Goal: Task Accomplishment & Management: Manage account settings

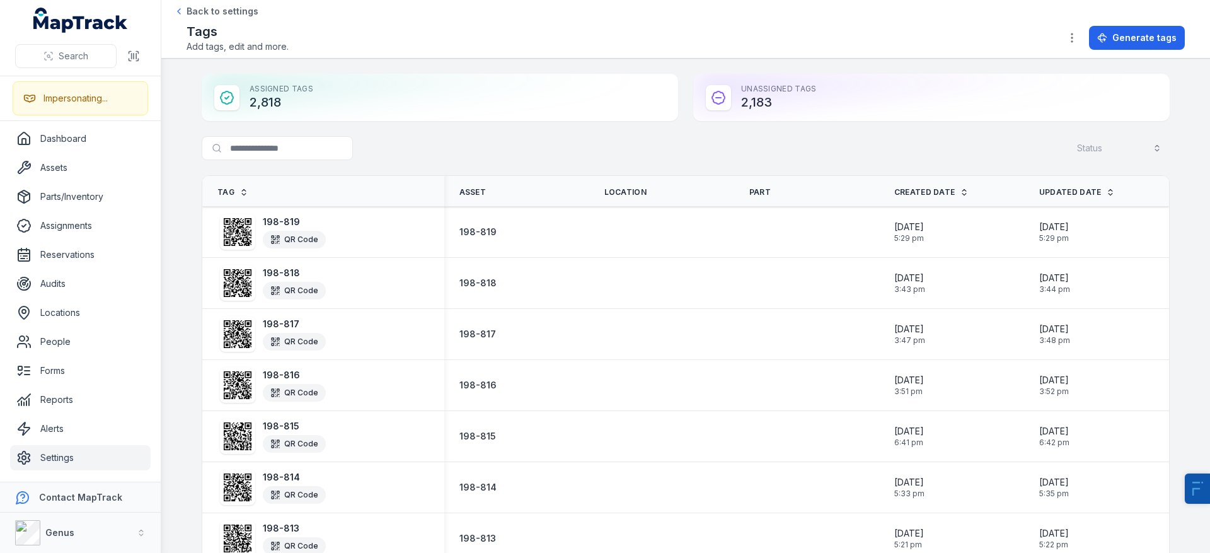
scroll to position [8, 0]
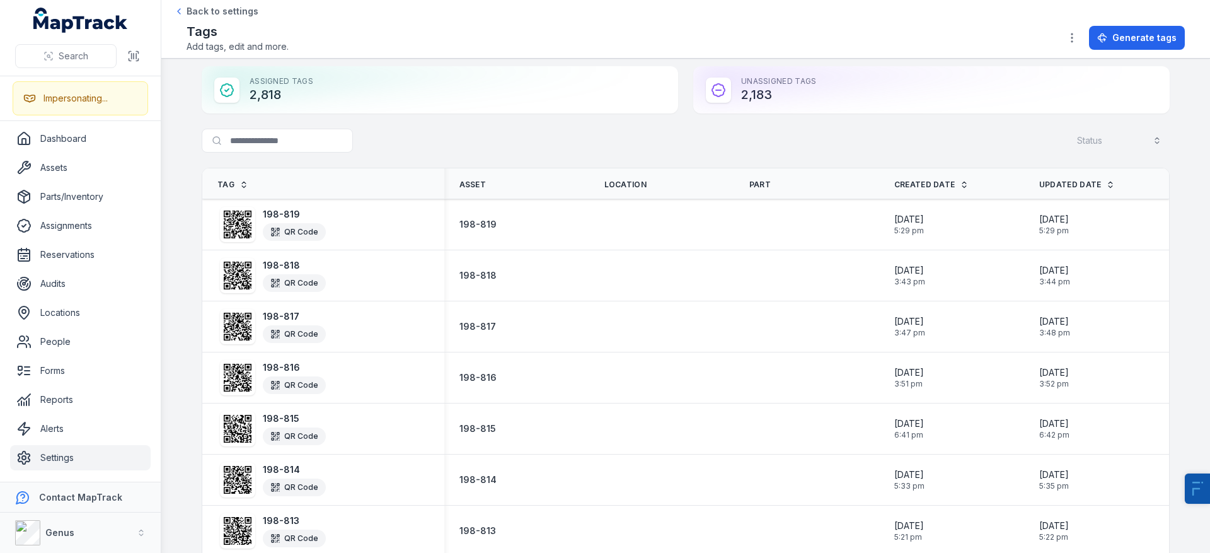
click at [306, 142] on input "Search for tags" at bounding box center [303, 141] width 202 height 24
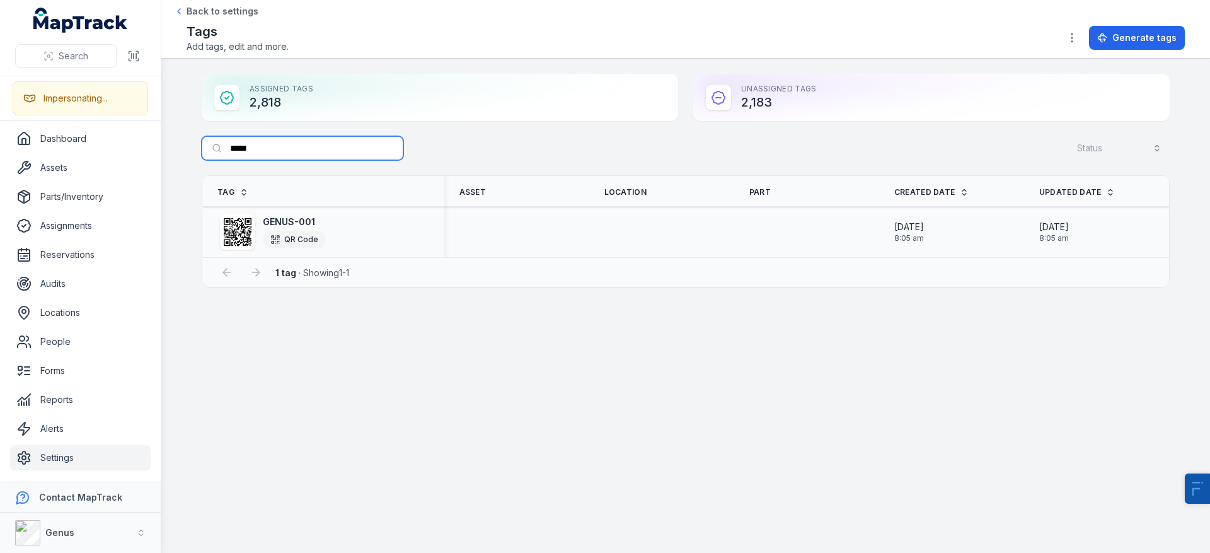
type input "*****"
click at [293, 224] on strong "GENUS-001" at bounding box center [294, 222] width 63 height 13
copy strong "GENUS-001"
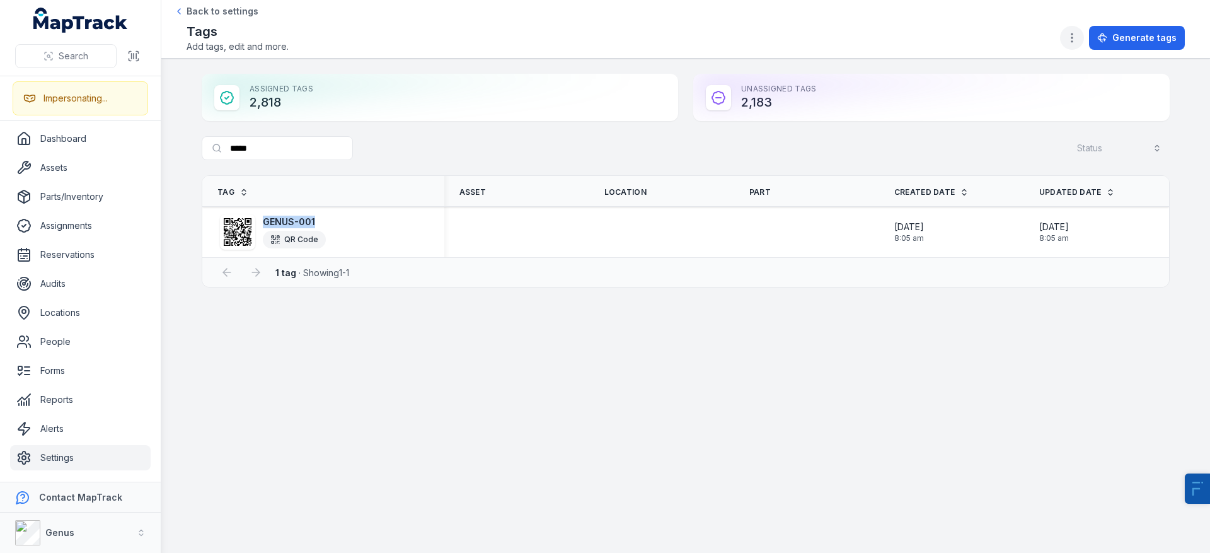
click at [1073, 41] on circle "button" at bounding box center [1072, 41] width 1 height 1
click at [1003, 56] on div "Export data Print labels Get labels Tag configuration" at bounding box center [1013, 116] width 151 height 122
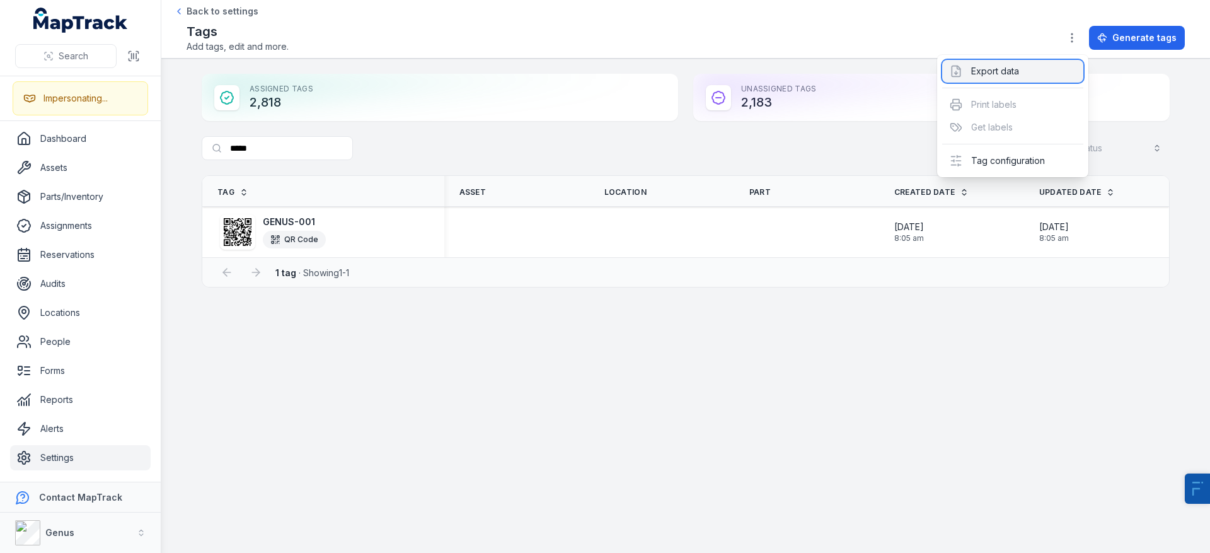
click at [1002, 71] on div "Export data" at bounding box center [1013, 71] width 141 height 23
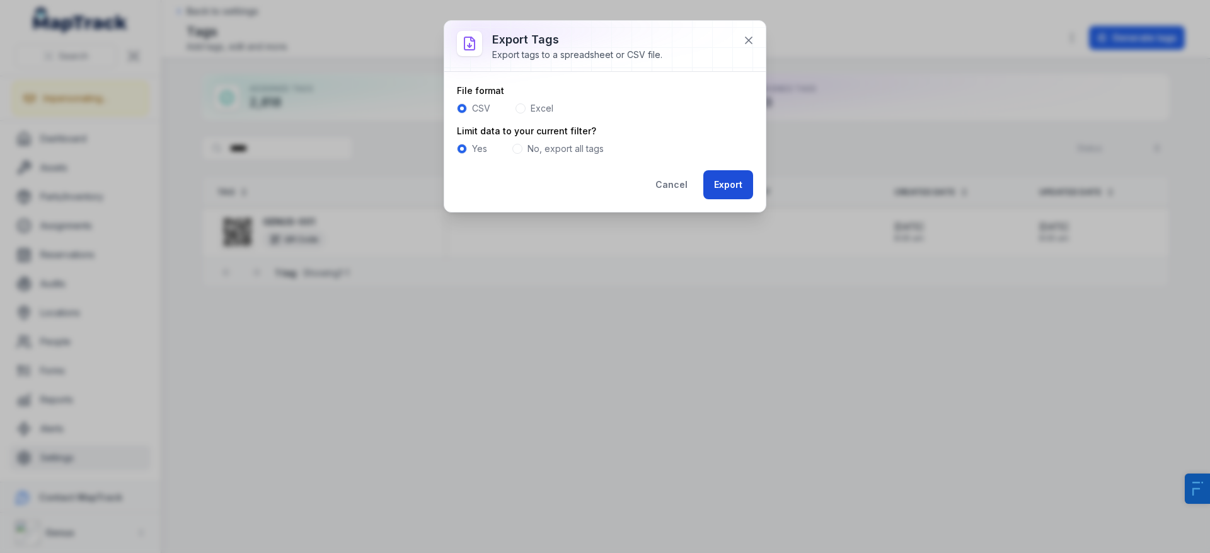
click at [731, 180] on button "Export" at bounding box center [729, 184] width 50 height 29
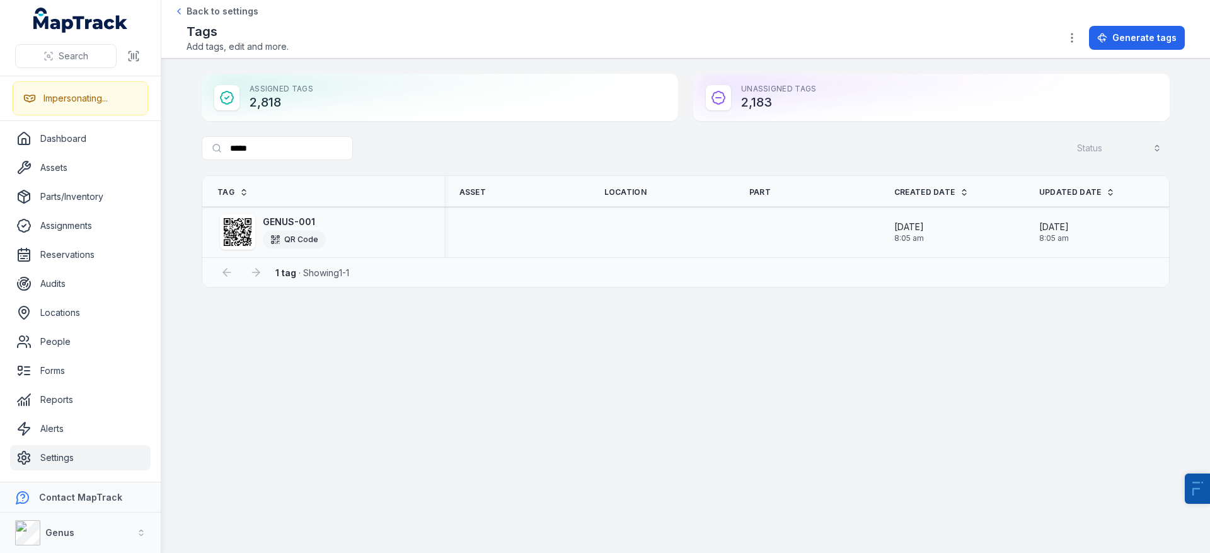
click at [290, 221] on strong "GENUS-001" at bounding box center [294, 222] width 63 height 13
copy strong "GENUS-001"
click at [487, 365] on main "Assigned Tags 2,818 Unassigned Tags 2,183 Search for tags ***** Status Tag Asse…" at bounding box center [685, 306] width 1049 height 494
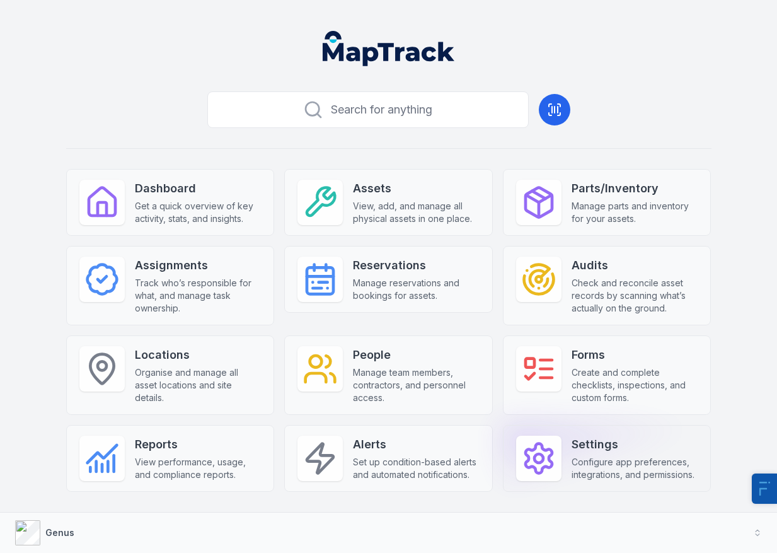
click at [621, 459] on span "Configure app preferences, integrations, and permissions." at bounding box center [635, 468] width 127 height 25
